Goal: Find specific page/section: Find specific page/section

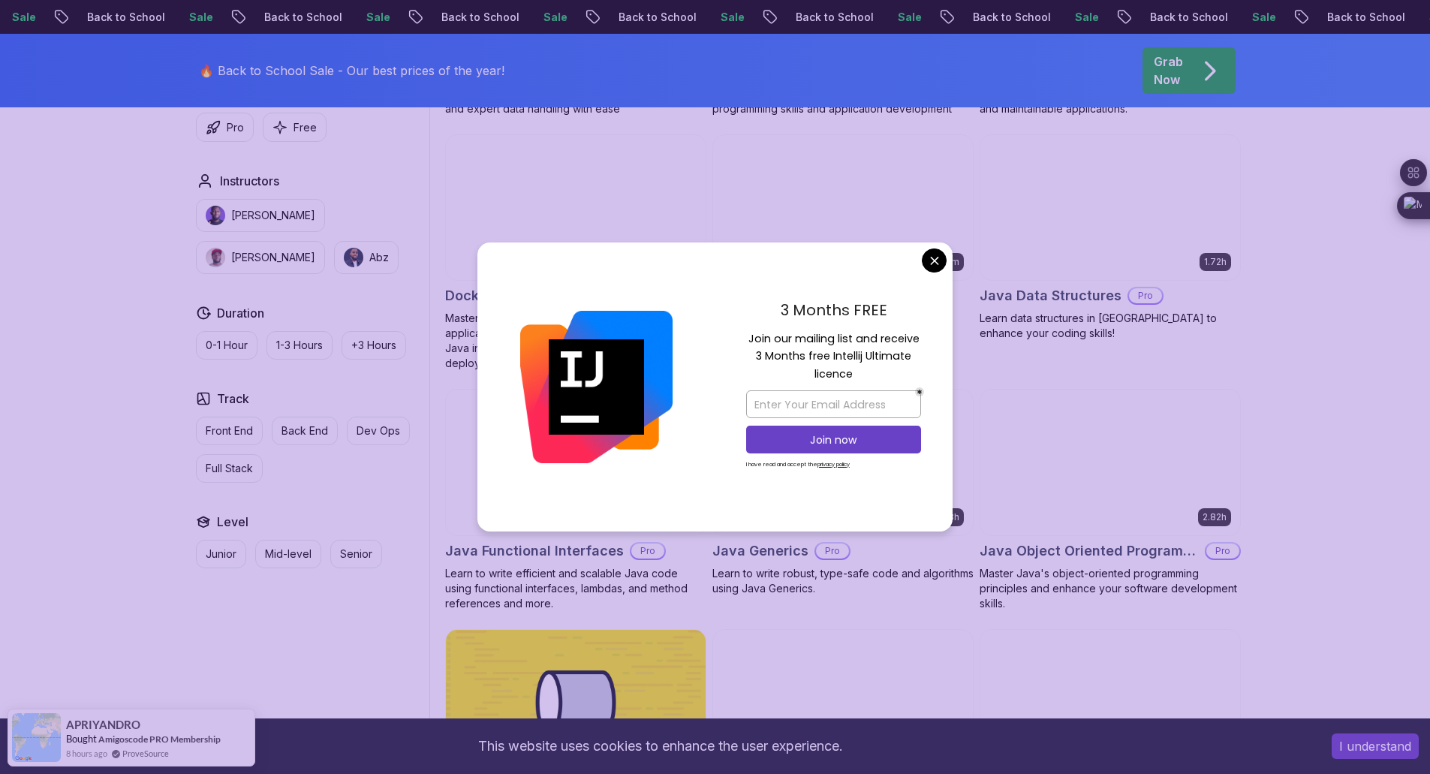
scroll to position [1222, 0]
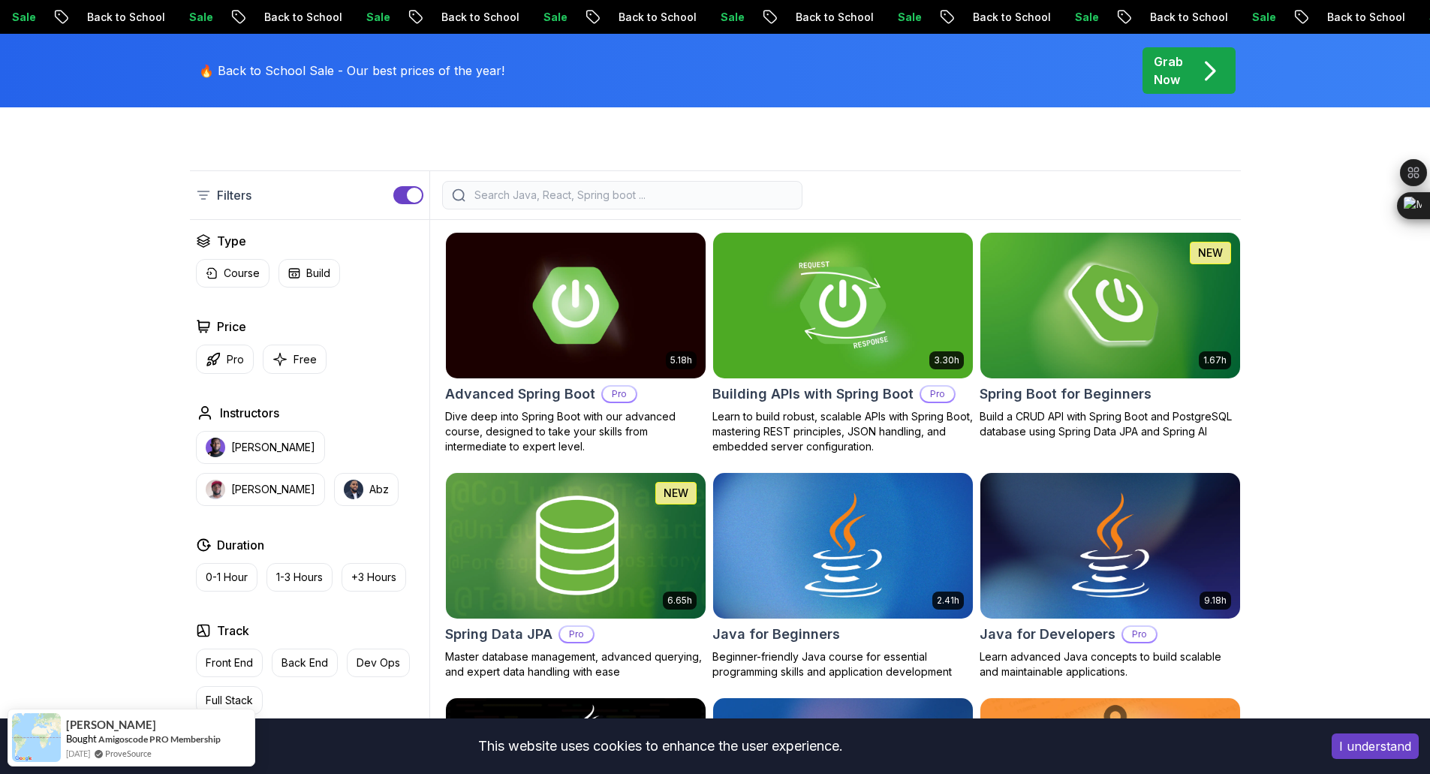
scroll to position [442, 0]
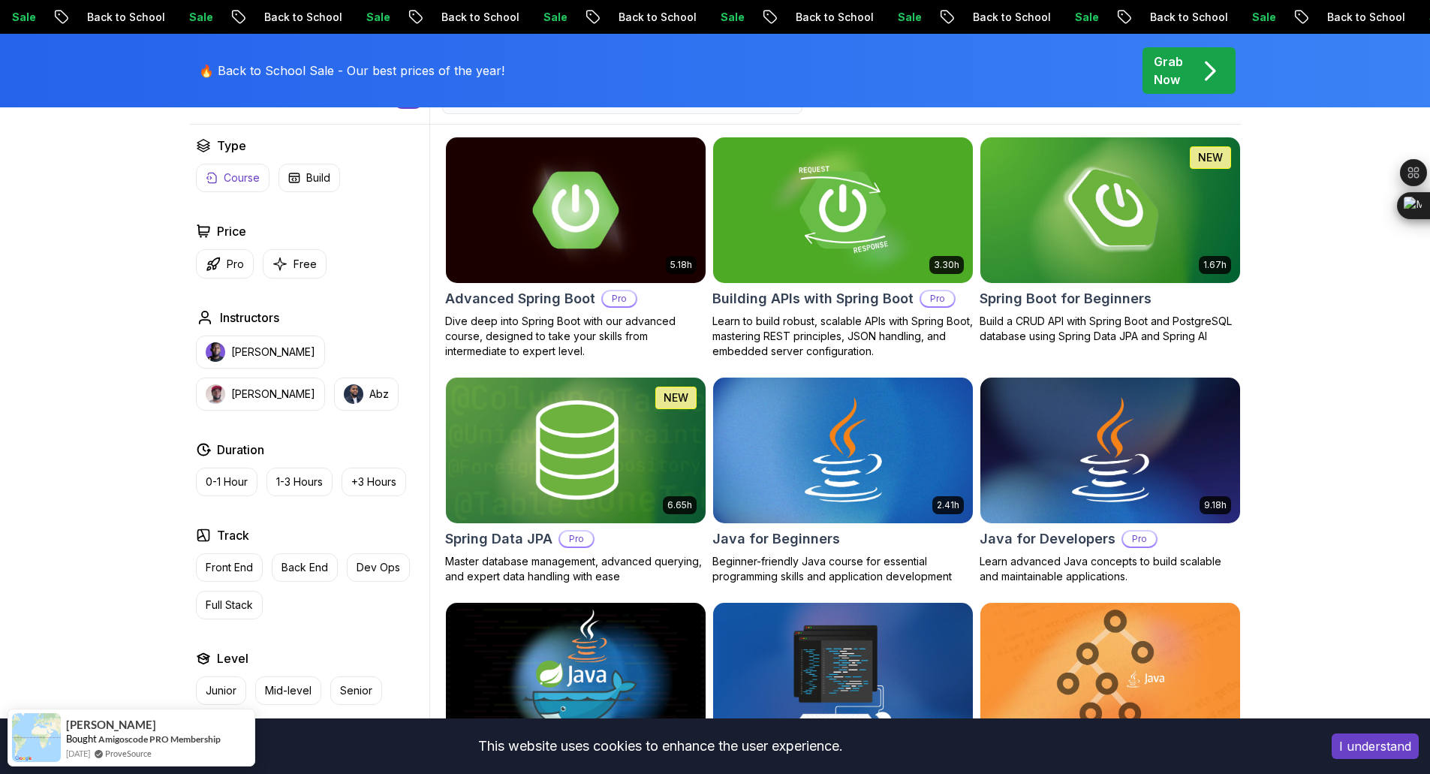
click at [247, 171] on p "Course" at bounding box center [242, 177] width 36 height 15
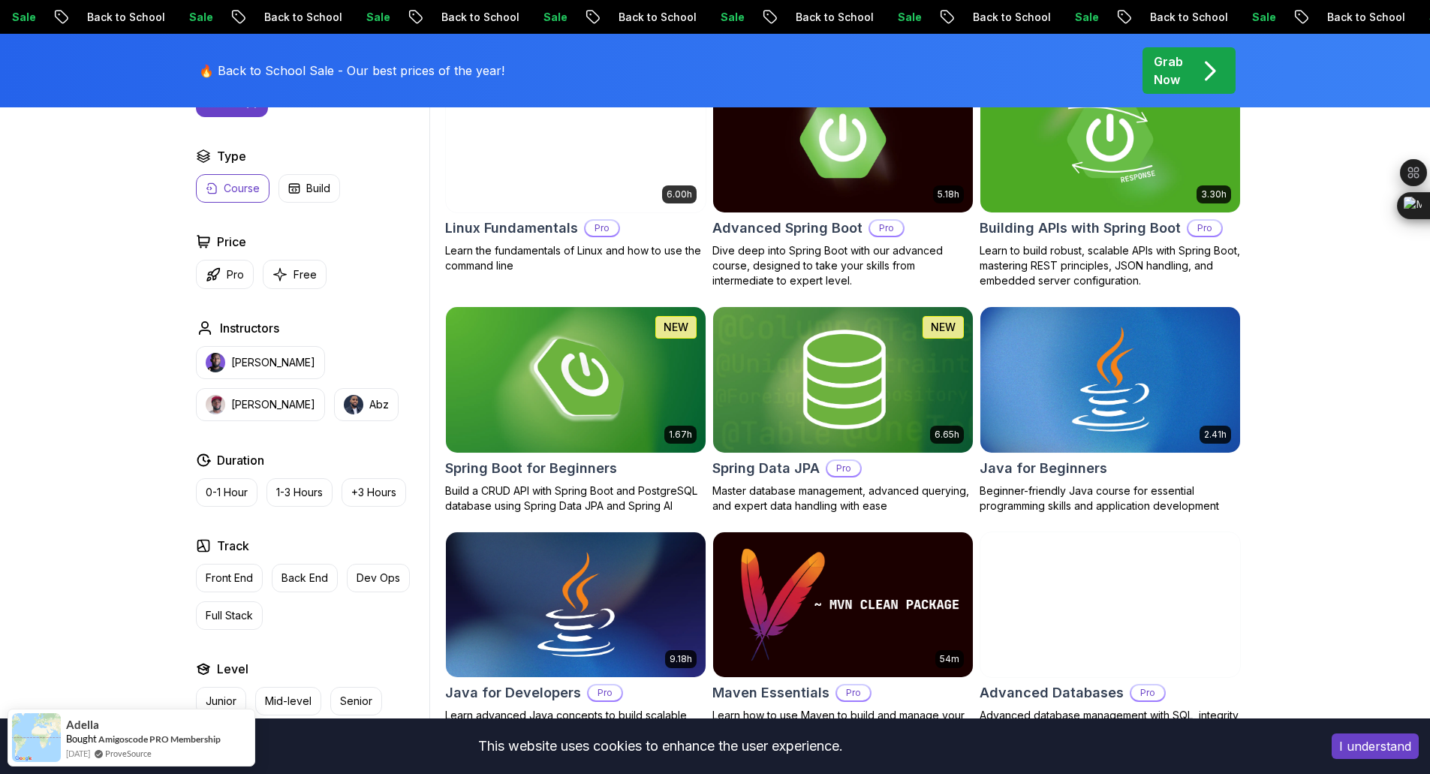
scroll to position [513, 0]
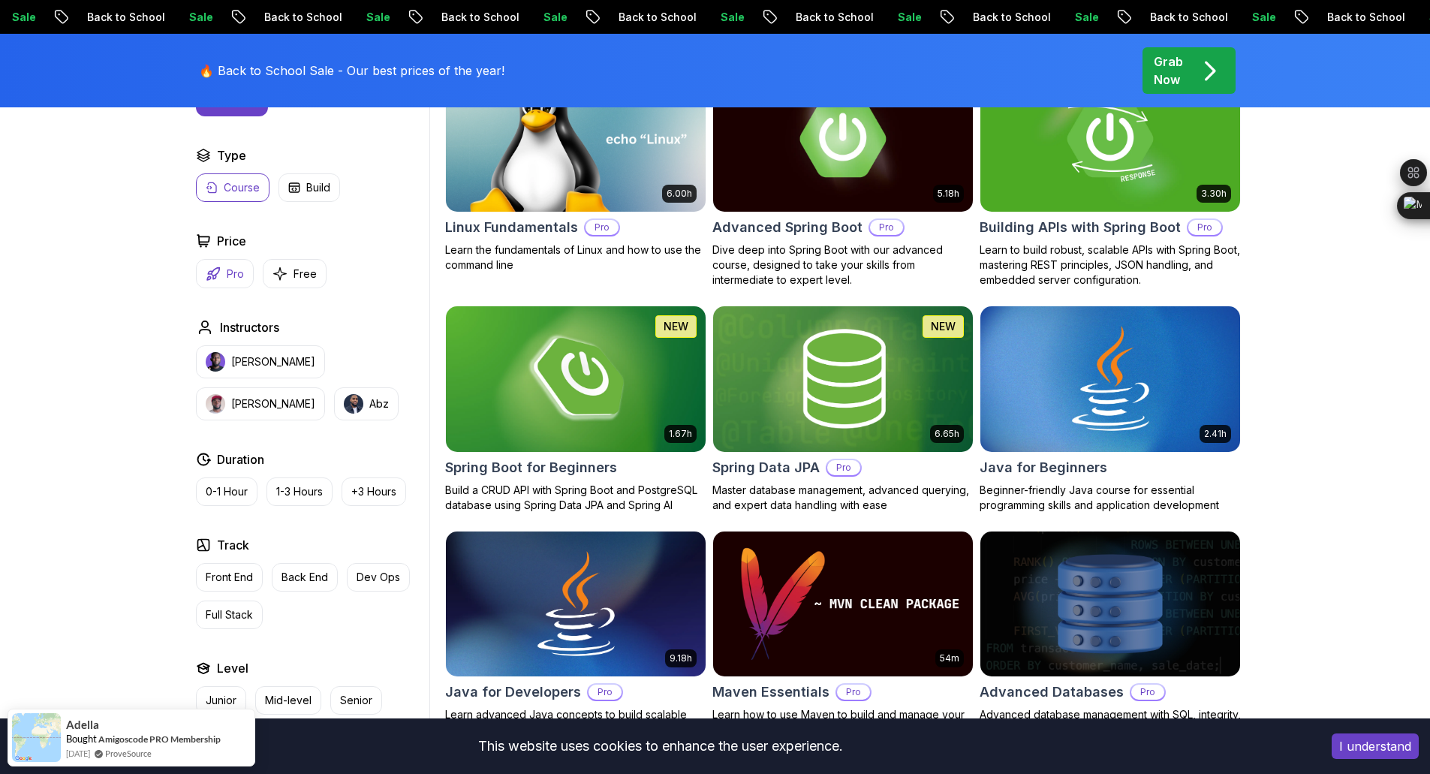
click at [224, 266] on button "Pro" at bounding box center [225, 273] width 58 height 29
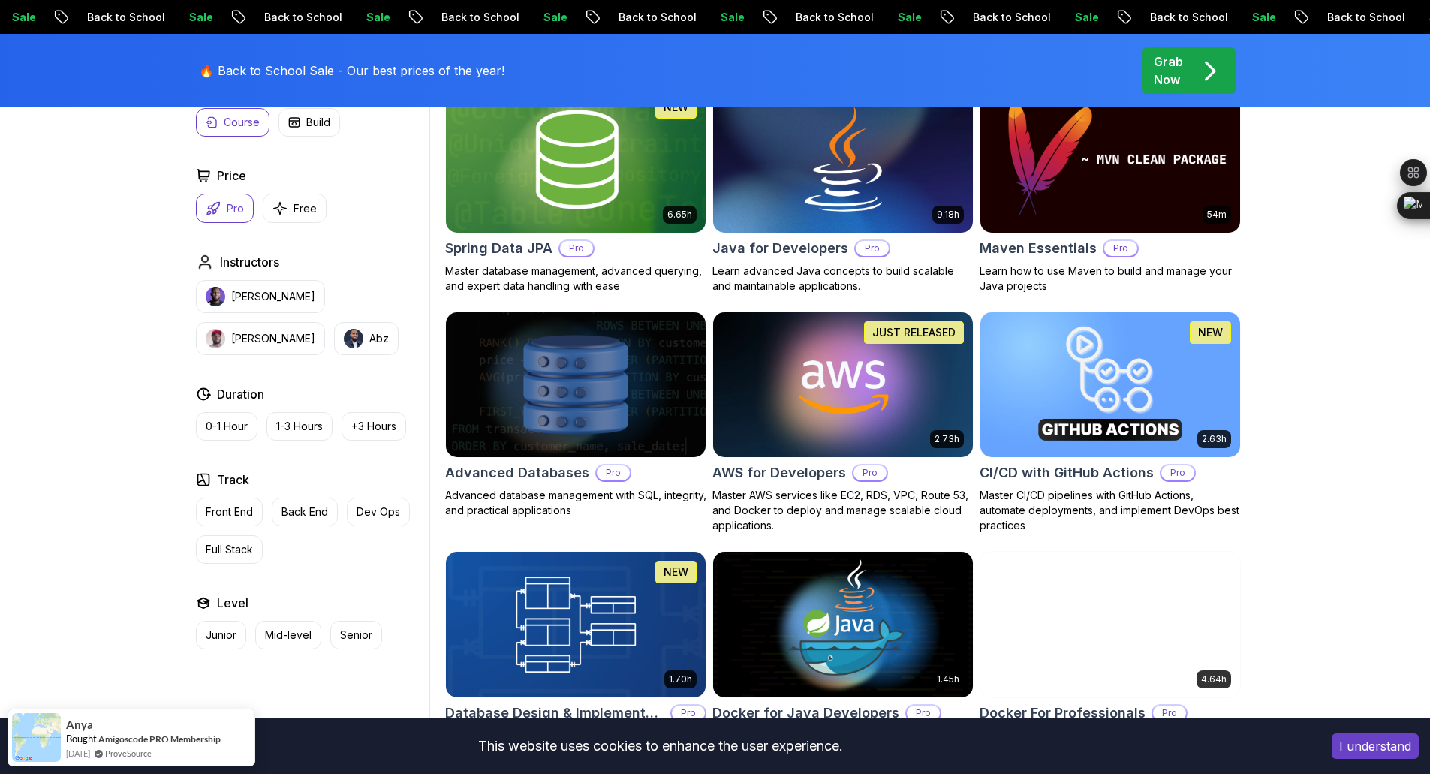
scroll to position [736, 0]
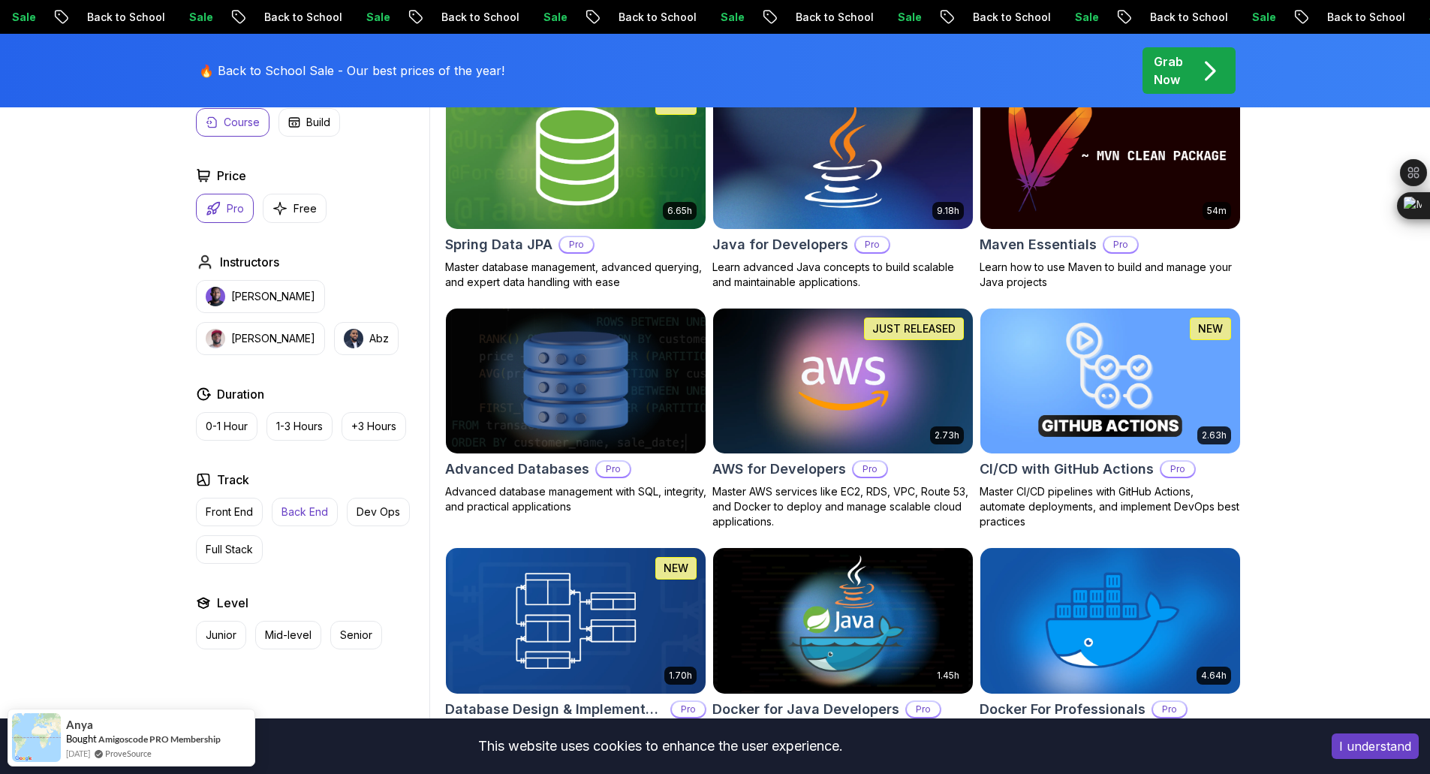
click at [303, 517] on p "Back End" at bounding box center [305, 511] width 47 height 15
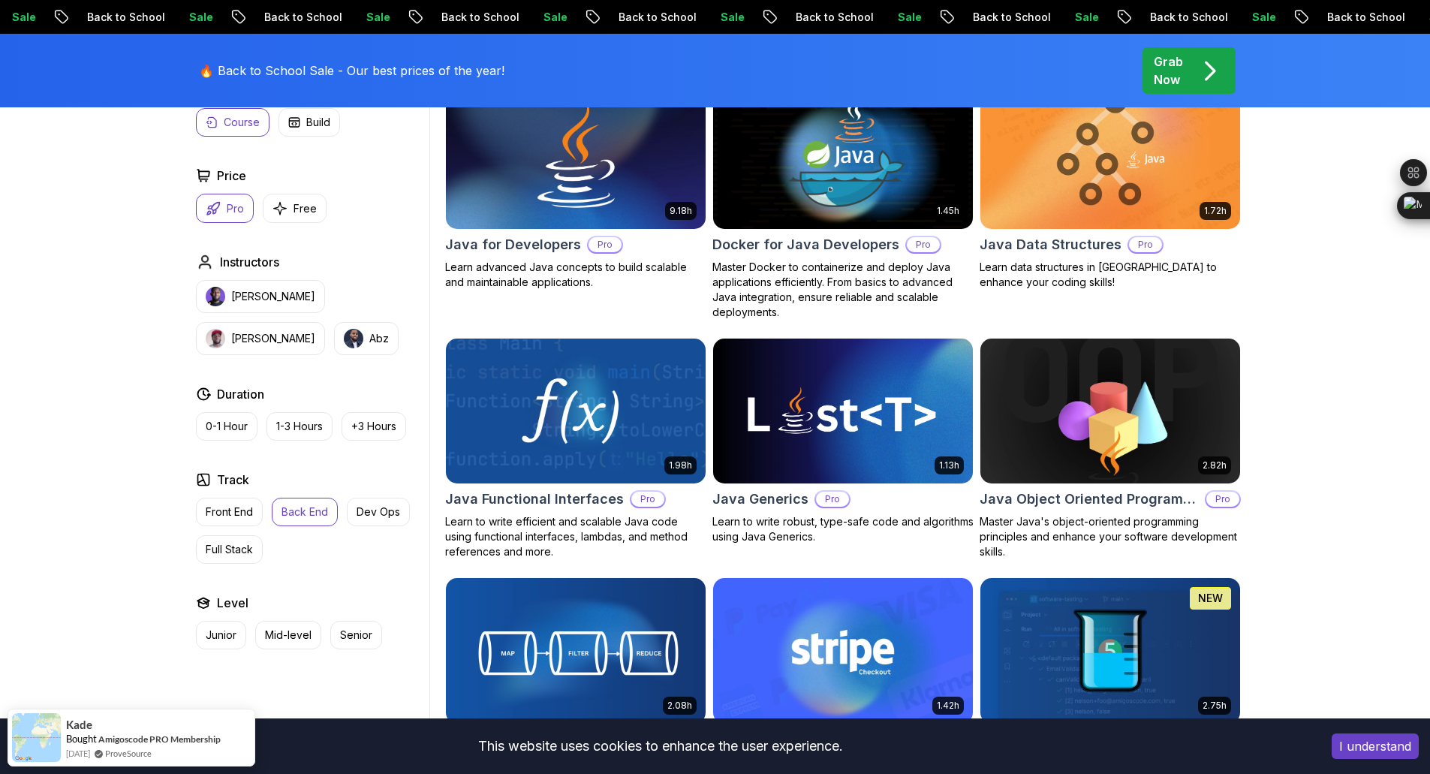
click at [303, 517] on p "Back End" at bounding box center [305, 511] width 47 height 15
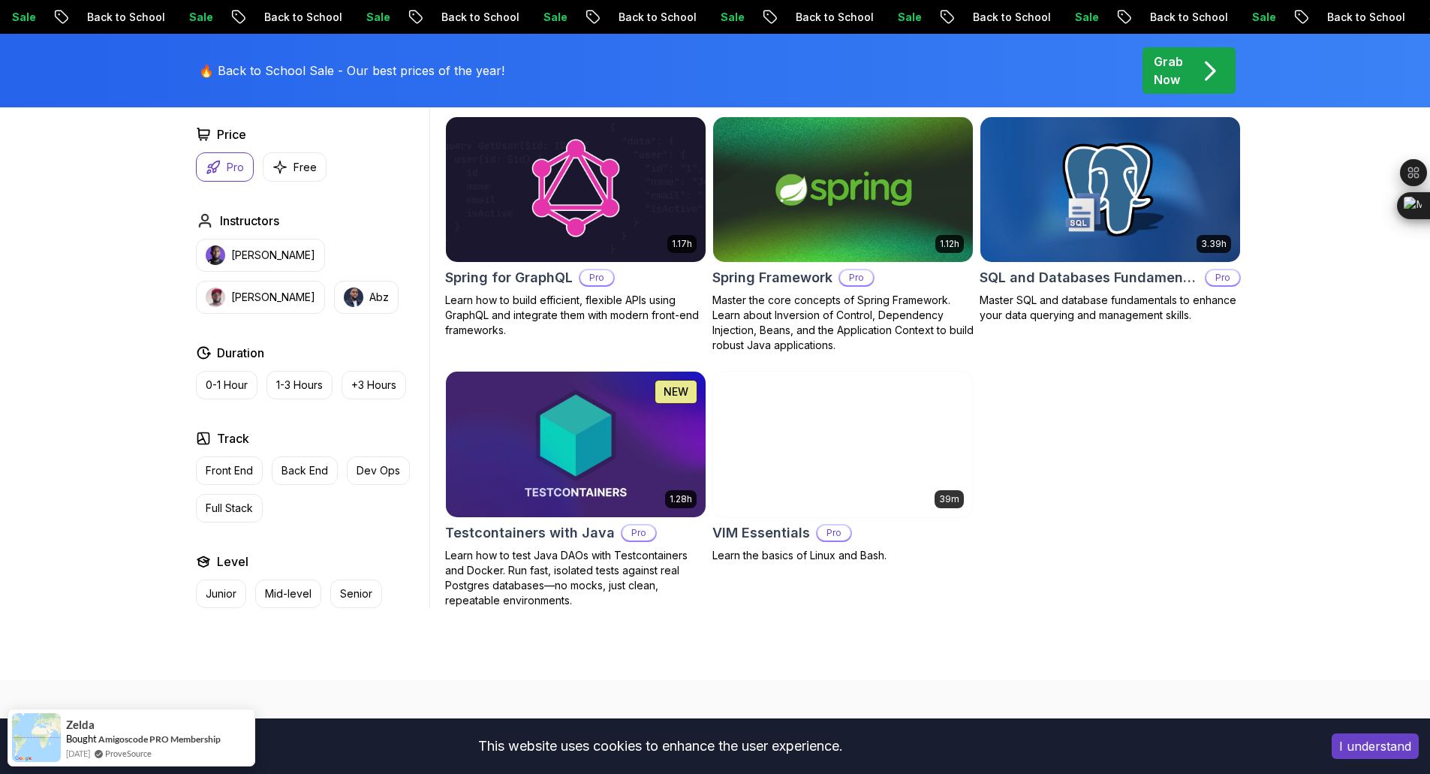
scroll to position [2934, 0]
